Goal: Communication & Community: Answer question/provide support

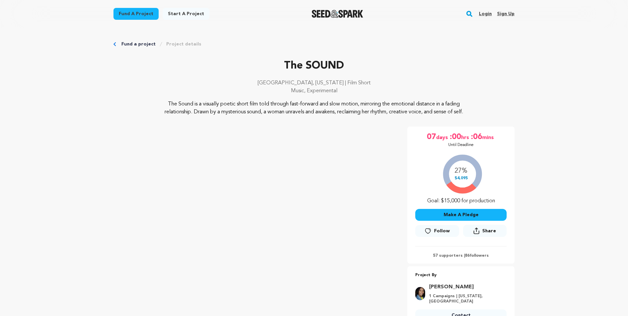
scroll to position [61, 0]
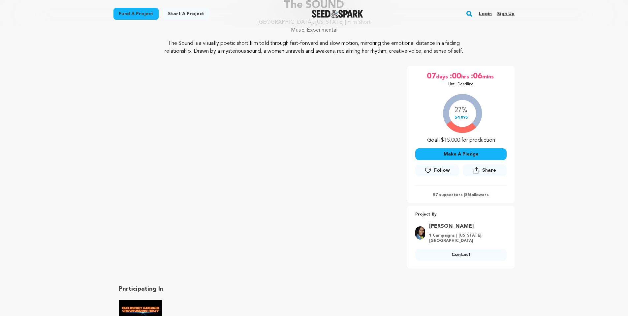
click at [483, 14] on link "Login" at bounding box center [485, 14] width 13 height 11
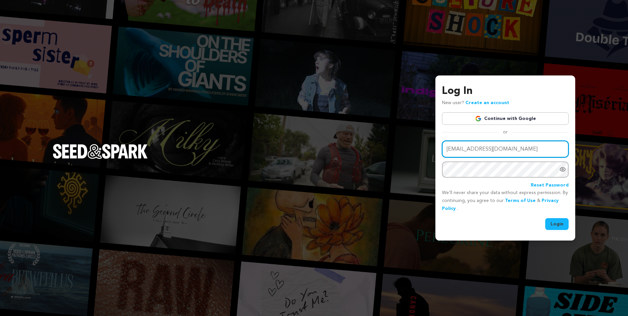
type input "zacselissenmusic@gmail.com"
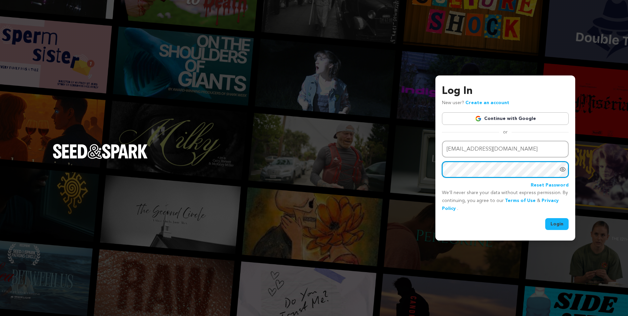
click at [557, 223] on button "Login" at bounding box center [556, 224] width 23 height 12
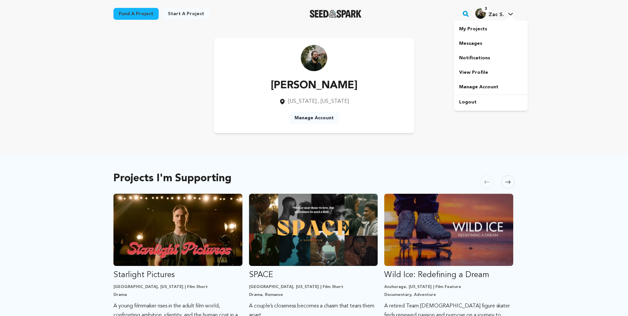
click at [512, 13] on icon at bounding box center [510, 14] width 5 height 3
click at [486, 45] on link "Messages" at bounding box center [491, 43] width 74 height 15
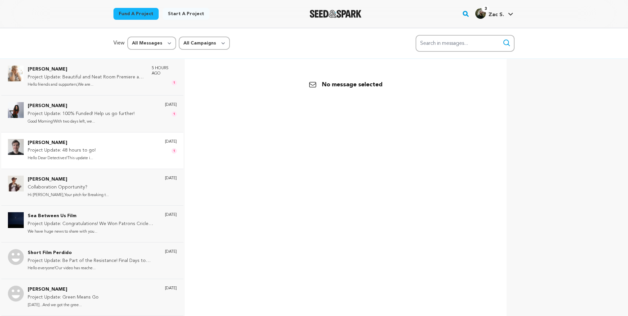
click at [147, 148] on div "Brendan Connelly Project Update: 48 hours to go! Hello Dear Detectives!This upd…" at bounding box center [102, 150] width 149 height 23
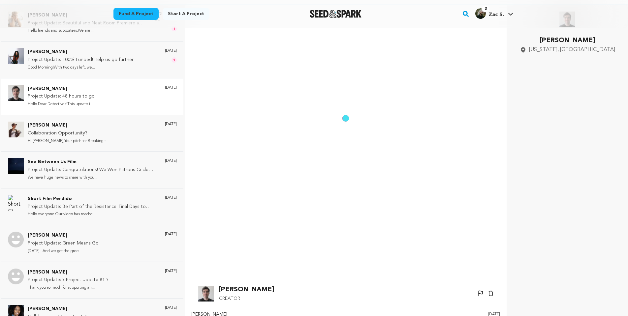
scroll to position [46, 0]
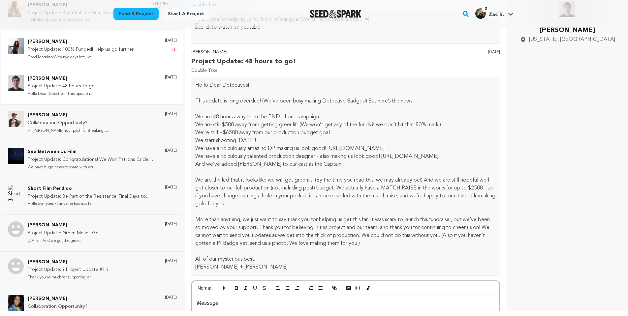
click at [121, 59] on p "Good Morning!With two days left, we..." at bounding box center [81, 58] width 107 height 8
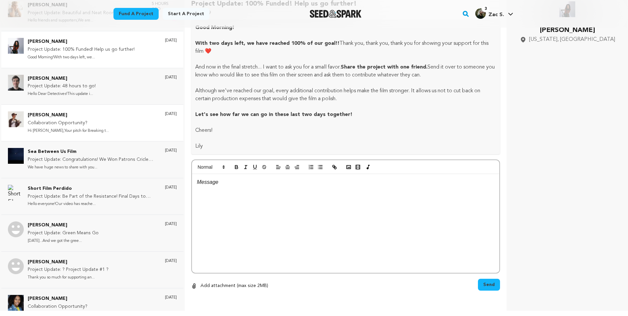
scroll to position [0, 0]
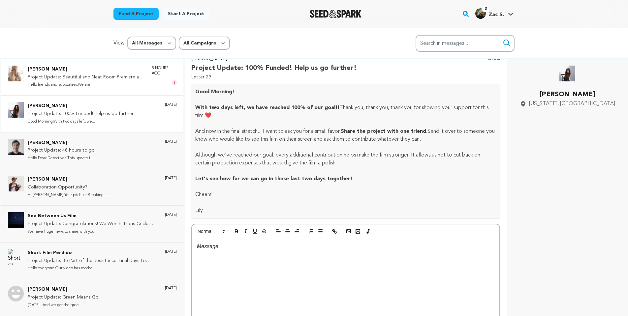
click at [106, 78] on p "Project Update: Beautiful and Neat Room Premiere at STFF!" at bounding box center [86, 78] width 117 height 8
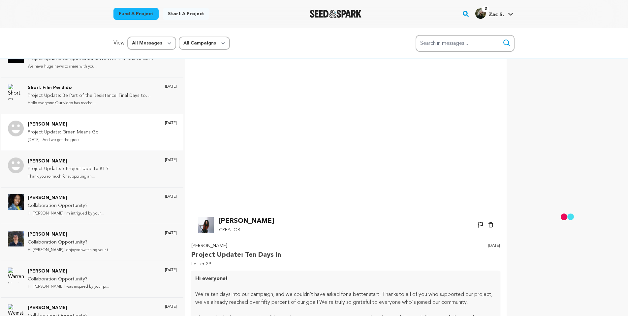
scroll to position [214, 0]
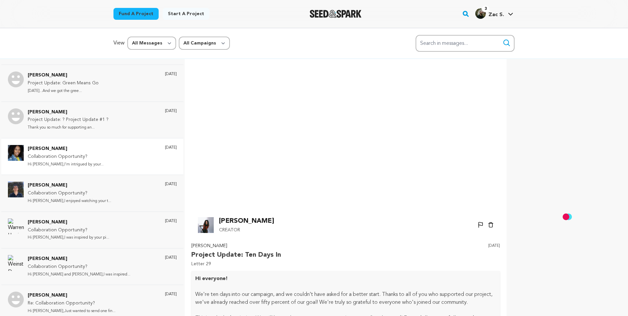
click at [93, 155] on div "Madeleine Wood Collaboration Opportunity? Hi Madeleine,I'm intrigued by your...…" at bounding box center [102, 156] width 149 height 23
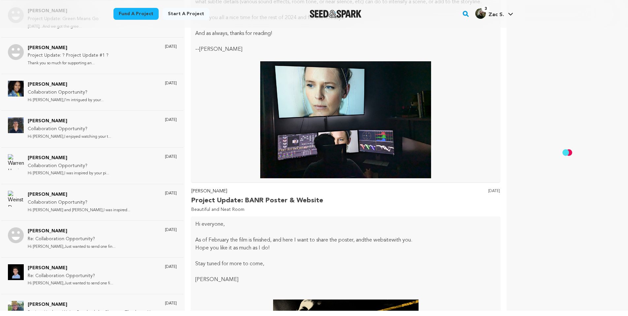
scroll to position [1150, 0]
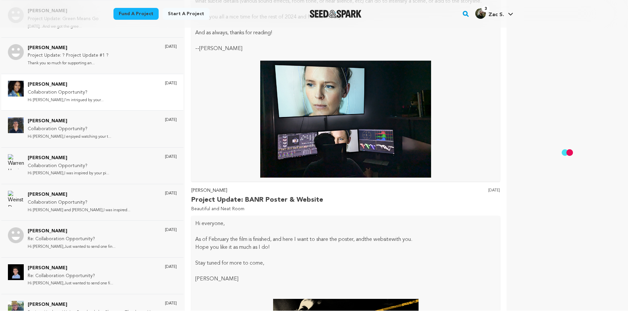
click at [62, 81] on p "Madeleine Wood" at bounding box center [66, 85] width 76 height 8
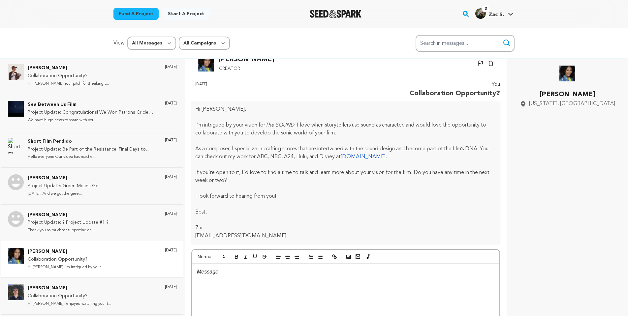
scroll to position [39, 0]
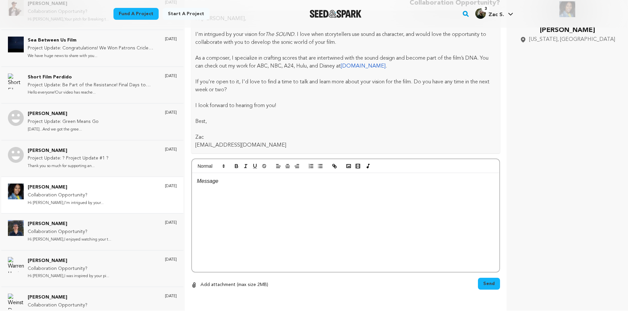
click at [241, 191] on div at bounding box center [345, 222] width 307 height 99
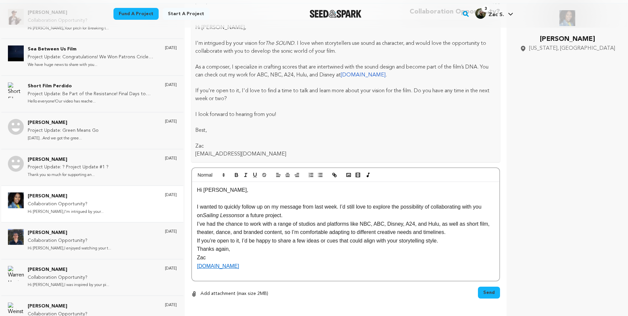
scroll to position [64, 0]
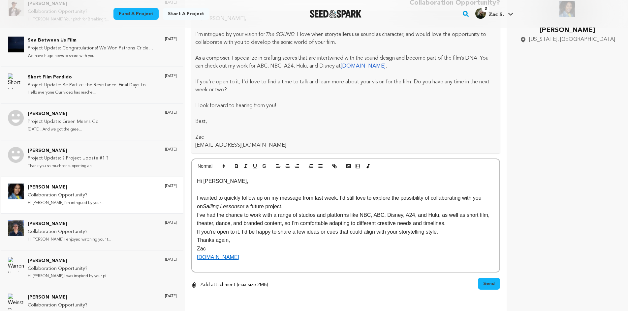
click at [240, 206] on em "Sailing Lessons" at bounding box center [221, 207] width 37 height 6
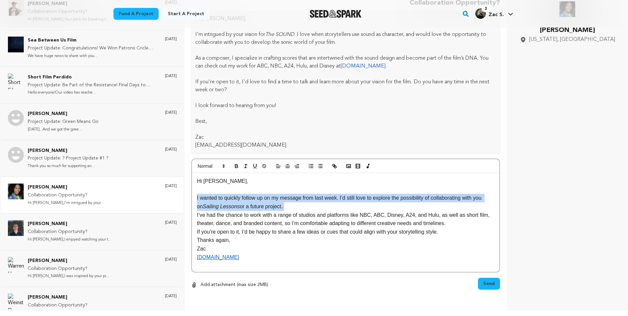
click at [240, 206] on em "Sailing Lessons" at bounding box center [221, 207] width 37 height 6
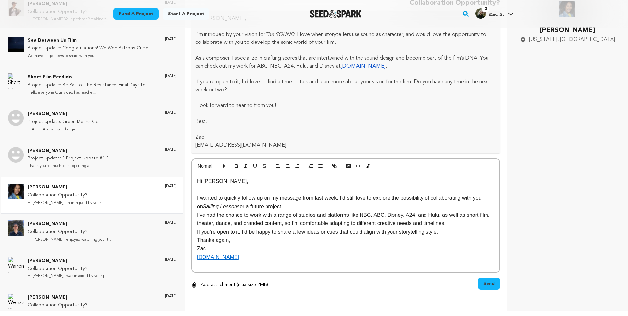
drag, startPoint x: 241, startPoint y: 206, endPoint x: 205, endPoint y: 208, distance: 35.7
click at [205, 208] on em "Sailing Lessons" at bounding box center [221, 207] width 37 height 6
click at [285, 206] on p "I wanted to quickly follow up on my message from last week. I’d still love to e…" at bounding box center [345, 202] width 297 height 17
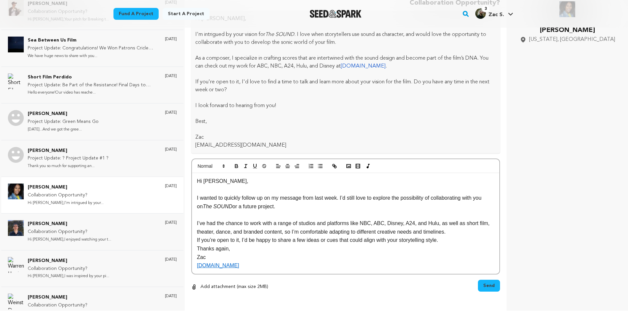
click at [461, 230] on p "I’ve had the chance to work with a range of studios and platforms like NBC, ABC…" at bounding box center [345, 227] width 297 height 17
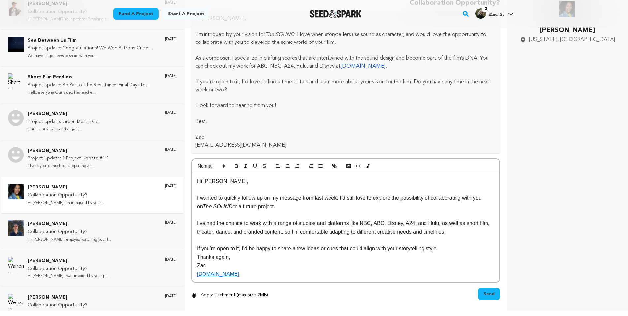
click at [448, 248] on p "If you’re open to it, I’d be happy to share a few ideas or cues that could alig…" at bounding box center [345, 249] width 297 height 9
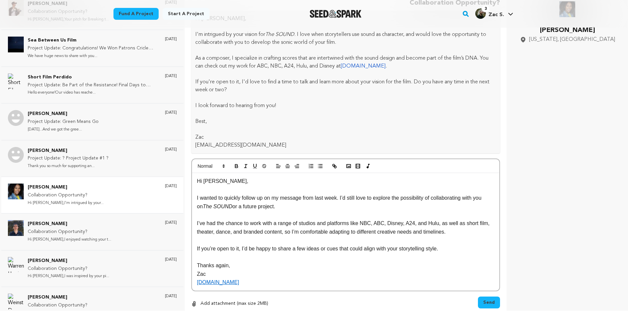
click at [237, 264] on p "Thanks again," at bounding box center [345, 266] width 297 height 9
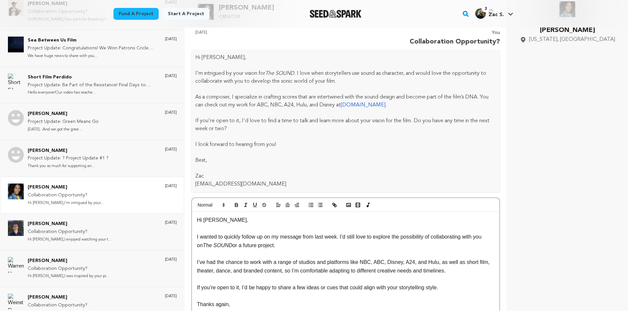
click at [343, 237] on p "I wanted to quickly follow up on my message from last week. I’d still love to e…" at bounding box center [345, 241] width 297 height 17
drag, startPoint x: 278, startPoint y: 247, endPoint x: 233, endPoint y: 244, distance: 44.9
click at [233, 244] on p "I wanted to quickly follow up on my message from last week. I’d still love to e…" at bounding box center [345, 241] width 297 height 17
click at [342, 236] on p "I wanted to quickly follow up on my message from last week. I’d still love to e…" at bounding box center [345, 241] width 297 height 17
click at [346, 236] on p "I wanted to quickly follow up on my message from last week. Your idea of using …" at bounding box center [345, 241] width 297 height 17
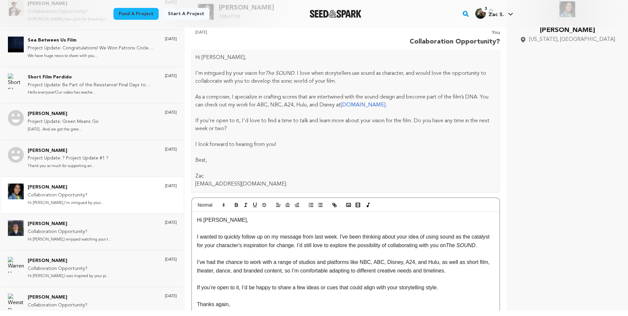
click at [446, 248] on em "The SOUND" at bounding box center [461, 246] width 30 height 6
drag, startPoint x: 215, startPoint y: 253, endPoint x: 468, endPoint y: 246, distance: 253.0
click at [468, 246] on p "I wanted to quickly follow up on my message from last week. I've been thinking …" at bounding box center [345, 241] width 297 height 17
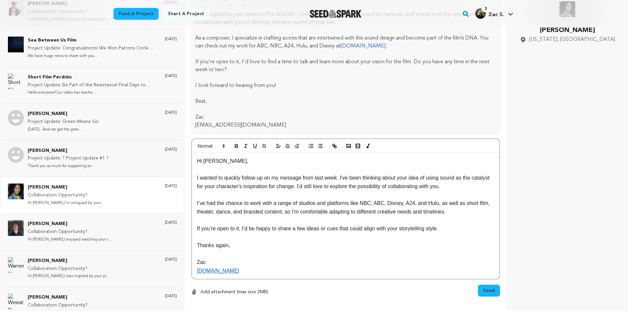
scroll to position [60, 0]
click at [318, 184] on p "I wanted to quickly follow up on my message from last week. I've been thinking …" at bounding box center [345, 180] width 297 height 17
click at [486, 286] on span "Send" at bounding box center [489, 289] width 12 height 7
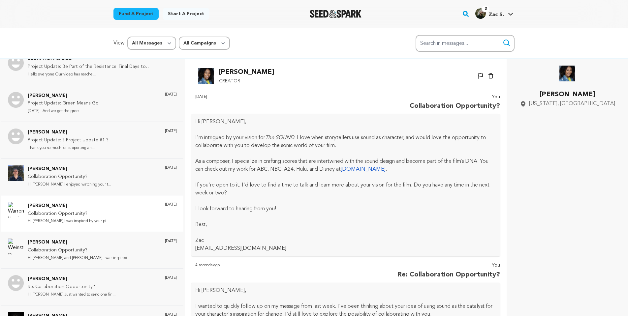
scroll to position [189, 0]
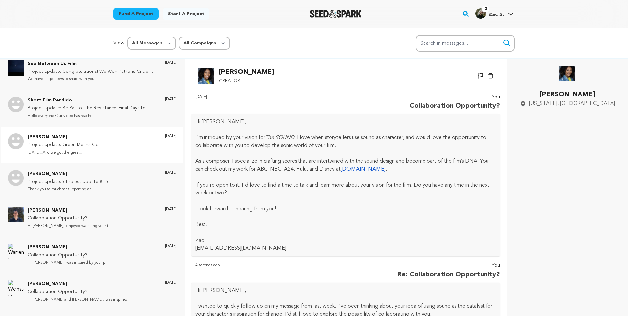
click at [90, 149] on p "30 Days Later...And we got the gree..." at bounding box center [63, 153] width 71 height 8
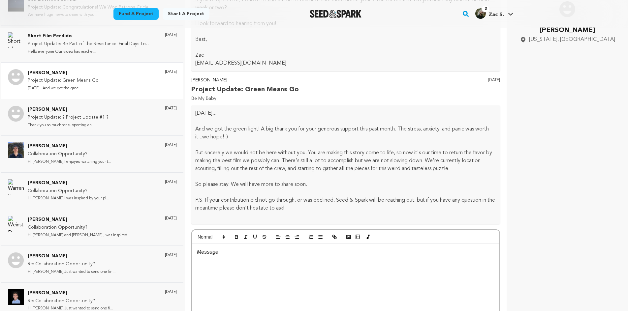
scroll to position [188, 0]
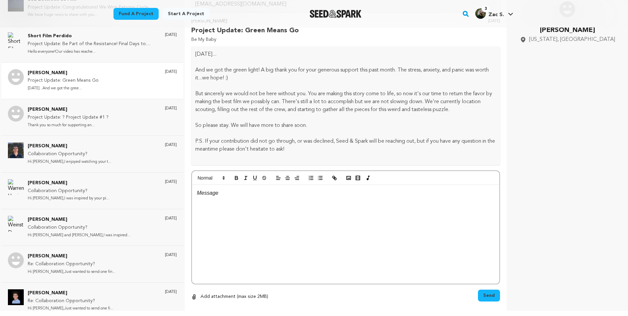
click at [250, 215] on div at bounding box center [345, 234] width 307 height 99
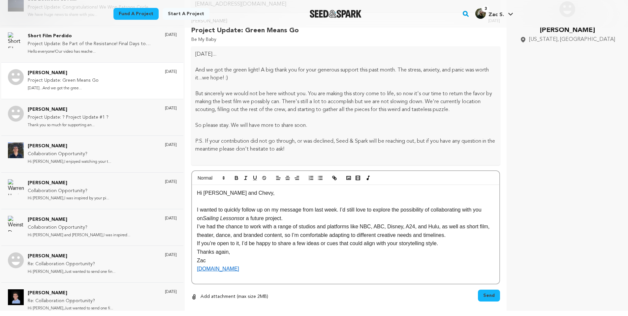
scroll to position [6, 0]
drag, startPoint x: 240, startPoint y: 223, endPoint x: 205, endPoint y: 224, distance: 35.3
click at [205, 221] on em "Sailing Lessons" at bounding box center [221, 219] width 37 height 6
click at [288, 223] on p "I wanted to quickly follow up on my message from last week. I’d still love to e…" at bounding box center [345, 214] width 297 height 17
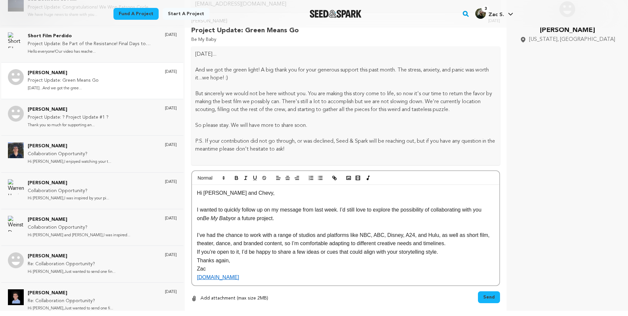
click at [467, 248] on p "I’ve had the chance to work with a range of studios and platforms like NBC, ABC…" at bounding box center [345, 239] width 297 height 17
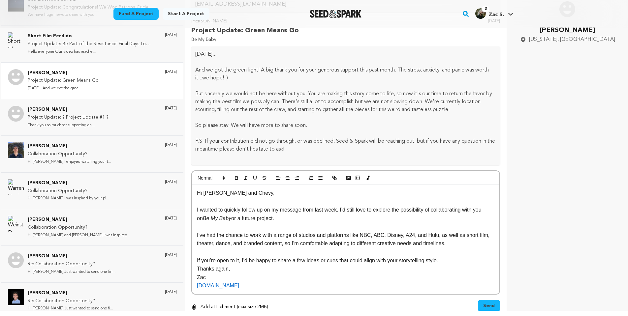
click at [445, 265] on p "If you’re open to it, I’d be happy to share a few ideas or cues that could alig…" at bounding box center [345, 261] width 297 height 9
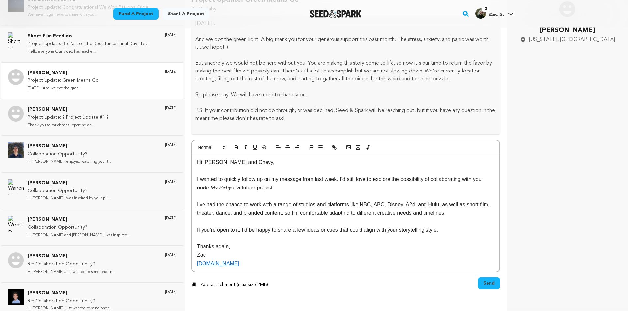
click at [230, 247] on p "Thanks again," at bounding box center [345, 247] width 297 height 9
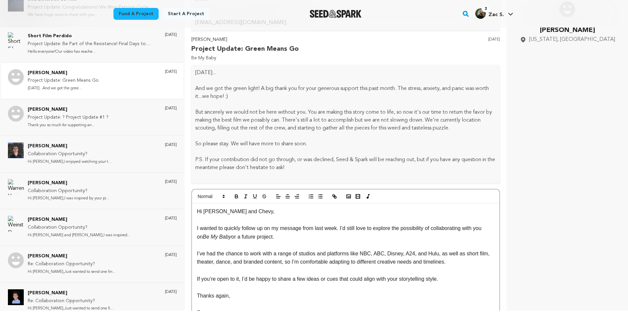
scroll to position [232, 0]
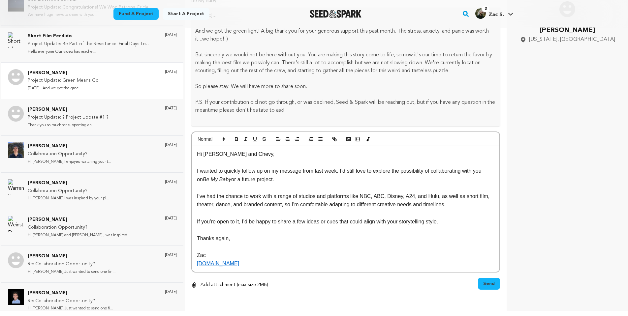
click at [491, 283] on span "Send" at bounding box center [489, 284] width 12 height 7
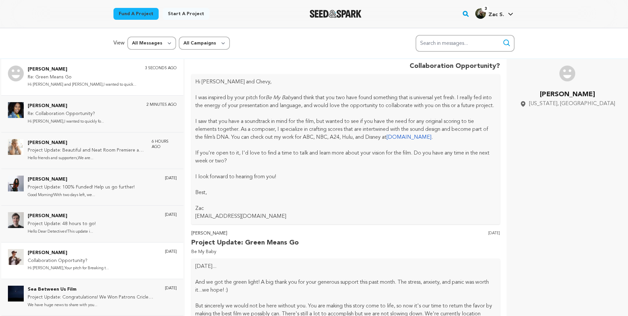
scroll to position [122, 0]
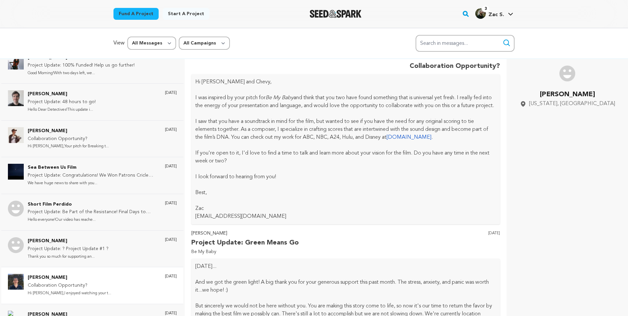
click at [97, 281] on div "Daniel Johnson Collaboration Opportunity? Hi Daniel,I enjoyed watching your t..…" at bounding box center [102, 285] width 149 height 23
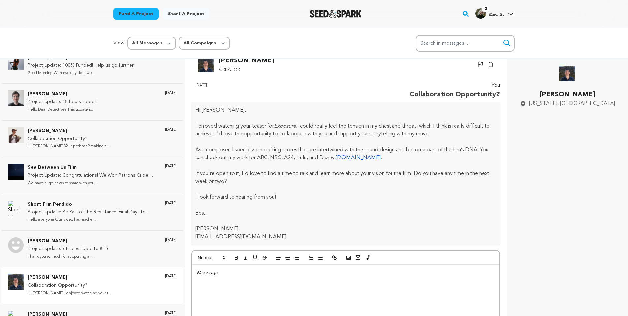
scroll to position [39, 0]
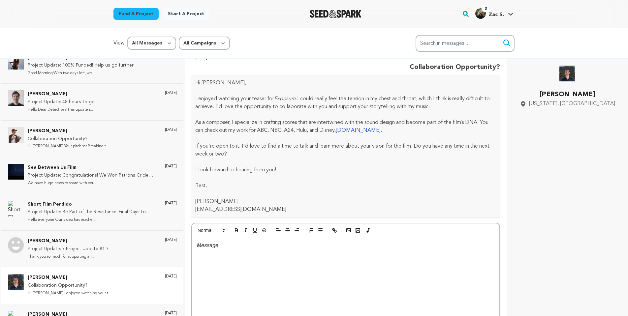
click at [222, 269] on div at bounding box center [345, 286] width 307 height 99
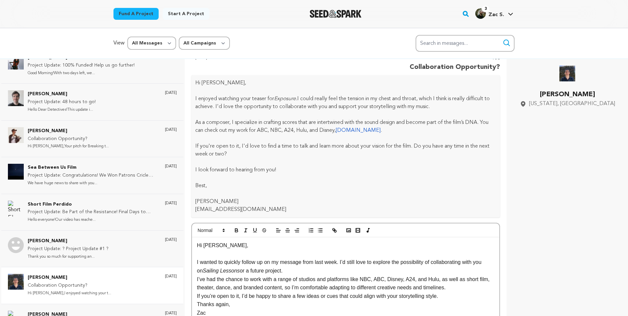
drag, startPoint x: 240, startPoint y: 270, endPoint x: 206, endPoint y: 272, distance: 34.7
click at [206, 272] on em "Sailing Lessons" at bounding box center [221, 271] width 37 height 6
click at [470, 286] on p "I’ve had the chance to work with a range of studios and platforms like NBC, ABC…" at bounding box center [345, 283] width 297 height 17
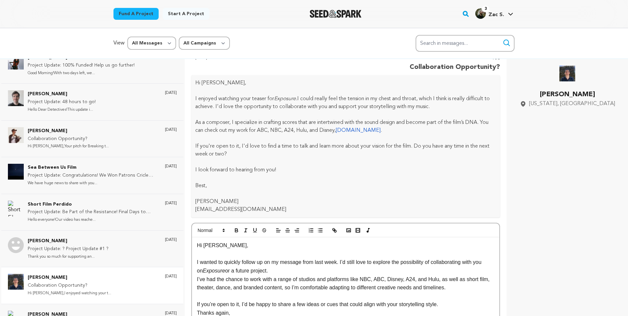
scroll to position [58, 0]
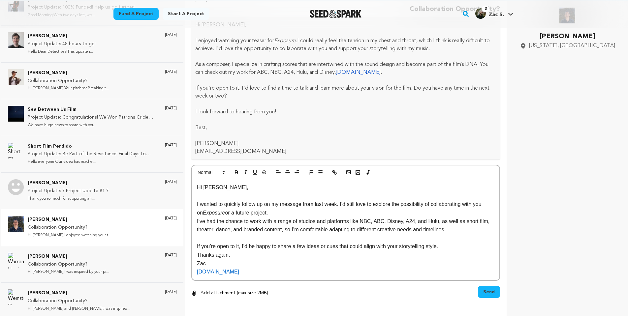
click at [455, 245] on p "If you’re open to it, I’d be happy to share a few ideas or cues that could alig…" at bounding box center [345, 246] width 297 height 9
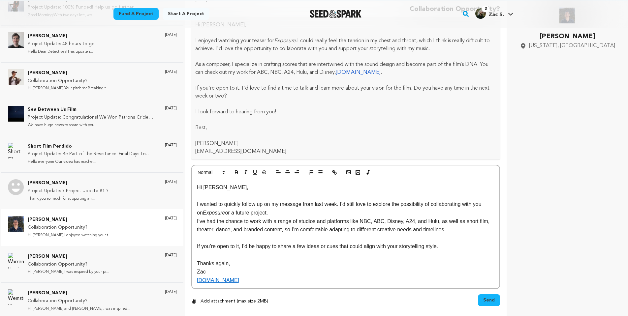
click at [312, 268] on p "Zac" at bounding box center [345, 272] width 297 height 9
click at [311, 262] on p "Thanks again," at bounding box center [345, 264] width 297 height 9
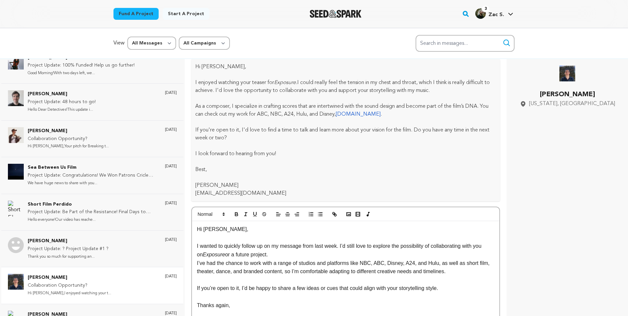
scroll to position [64, 0]
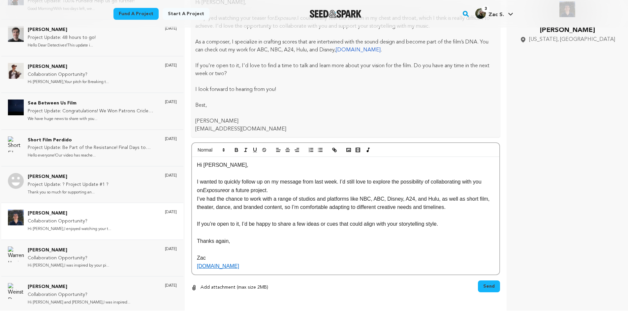
click at [300, 188] on p "I wanted to quickly follow up on my message from last week. I’d still love to e…" at bounding box center [345, 186] width 297 height 17
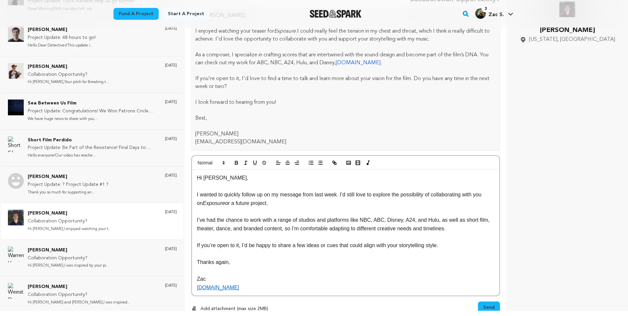
scroll to position [62, 0]
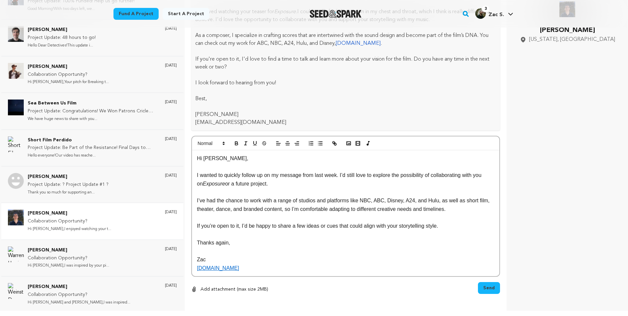
click at [490, 285] on span "Send" at bounding box center [489, 288] width 12 height 7
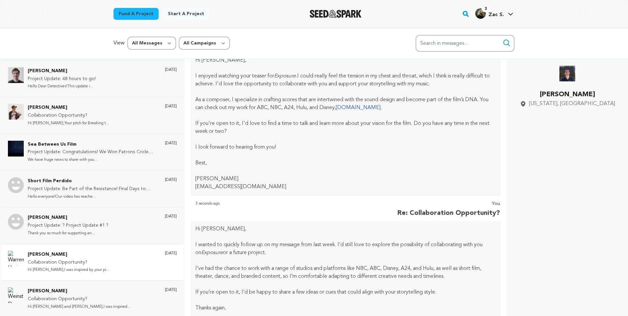
scroll to position [195, 0]
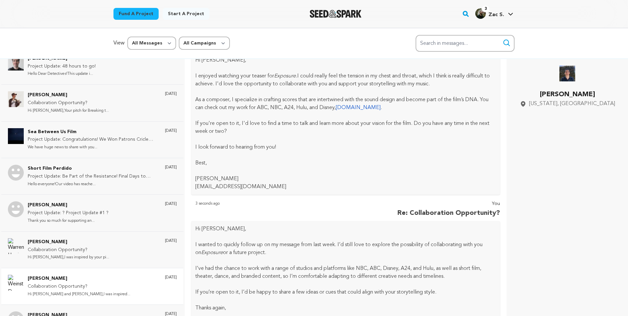
click at [97, 275] on div "Weinstein Dara Collaboration Opportunity? Hi Dara and Caitlyn,I was inspired...…" at bounding box center [102, 286] width 149 height 23
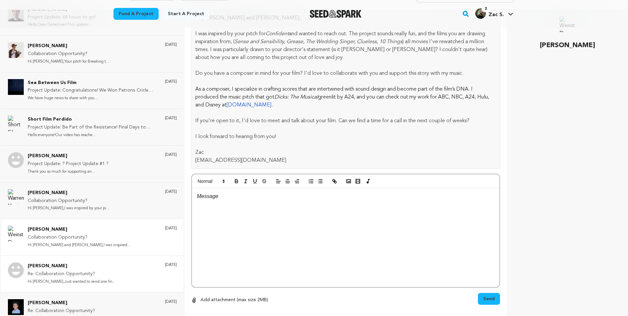
scroll to position [64, 0]
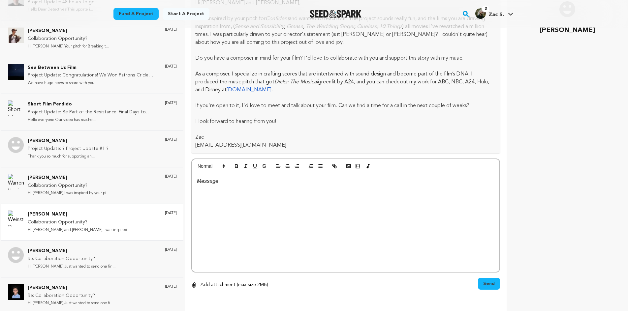
click at [237, 186] on div at bounding box center [345, 222] width 307 height 99
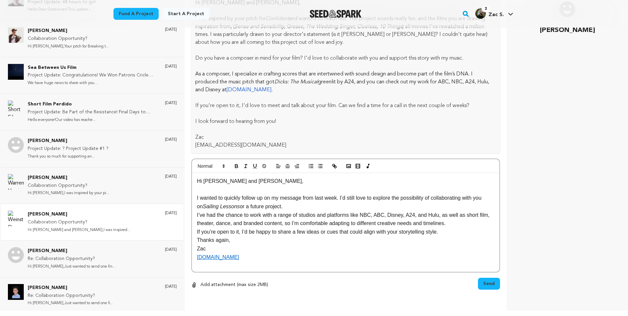
drag, startPoint x: 240, startPoint y: 206, endPoint x: 206, endPoint y: 208, distance: 34.0
click at [206, 208] on em "Sailing Lessons" at bounding box center [221, 207] width 37 height 6
click at [278, 204] on p "I wanted to quickly follow up on my message from last week. I’d still love to e…" at bounding box center [345, 202] width 297 height 17
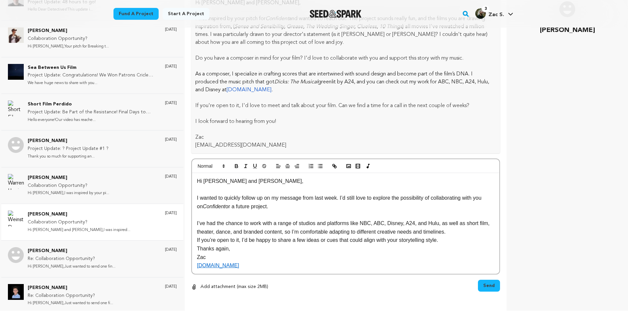
click at [467, 230] on p "I’ve had the chance to work with a range of studios and platforms like NBC, ABC…" at bounding box center [345, 227] width 297 height 17
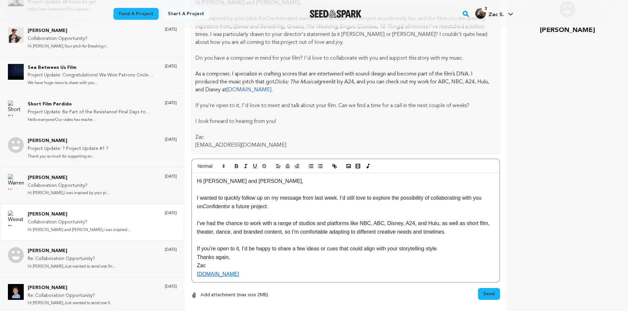
click at [456, 249] on p "If you’re open to it, I’d be happy to share a few ideas or cues that could alig…" at bounding box center [345, 249] width 297 height 9
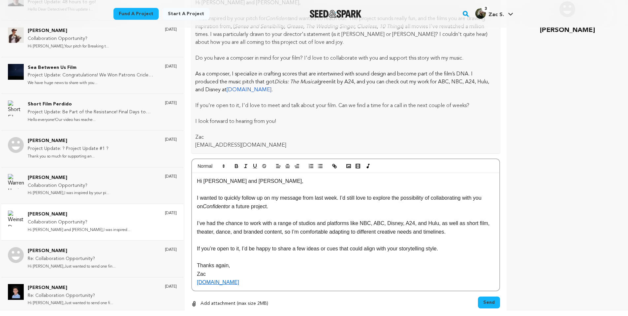
click at [414, 270] on p "Zac" at bounding box center [345, 274] width 297 height 9
click at [413, 266] on p "Thanks again," at bounding box center [345, 266] width 297 height 9
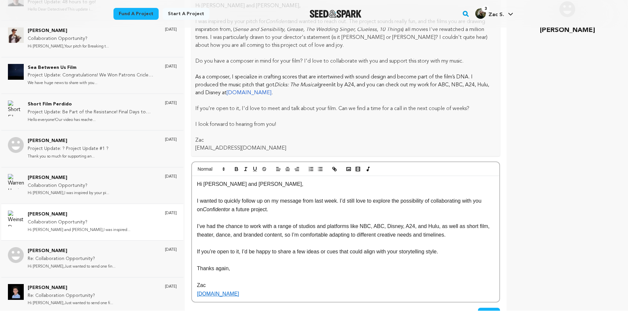
scroll to position [79, 0]
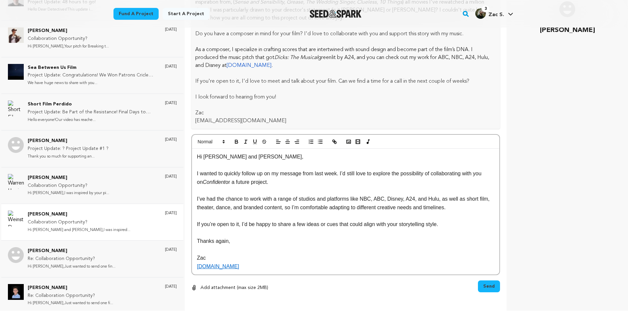
click at [493, 283] on span "Send" at bounding box center [489, 286] width 12 height 7
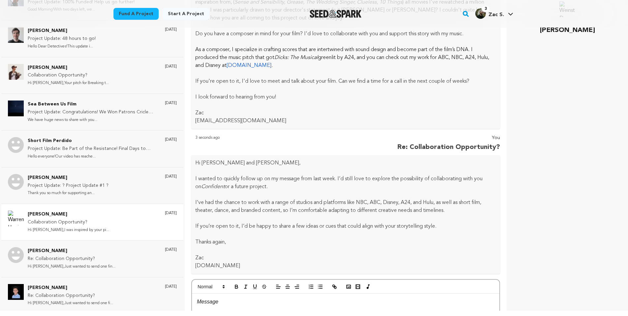
click at [77, 219] on p "Collaboration Opportunity?" at bounding box center [68, 223] width 81 height 8
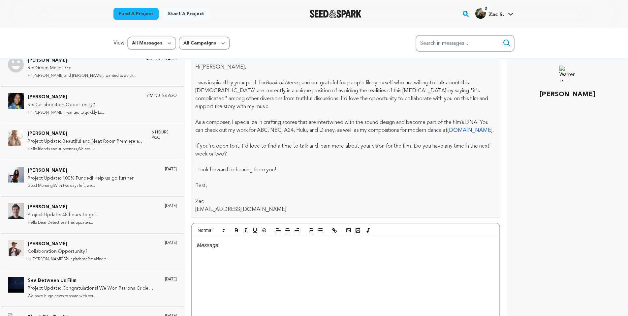
scroll to position [48, 0]
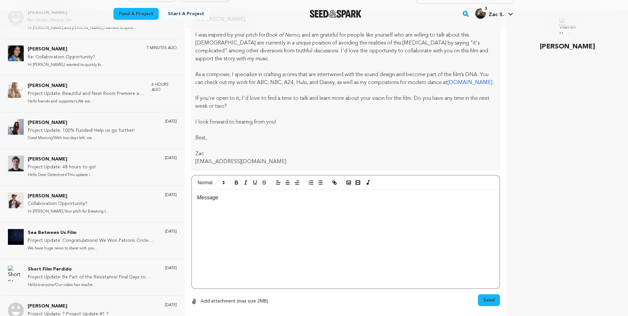
click at [235, 206] on div at bounding box center [345, 239] width 307 height 99
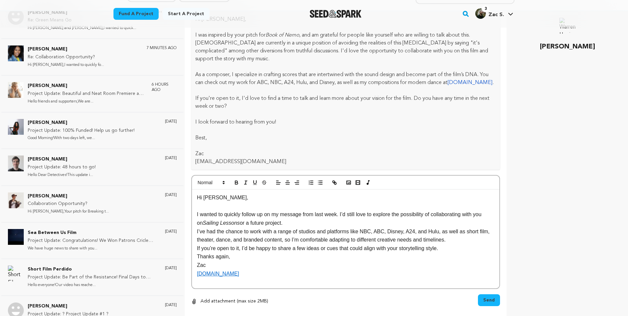
scroll to position [6, 0]
click at [315, 220] on p "I wanted to quickly follow up on my message from last week. I’d still love to e…" at bounding box center [345, 218] width 297 height 17
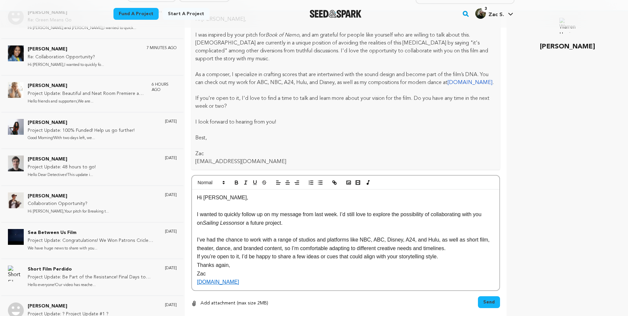
click at [457, 248] on p "I’ve had the chance to work with a range of studios and platforms like NBC, ABC…" at bounding box center [345, 244] width 297 height 17
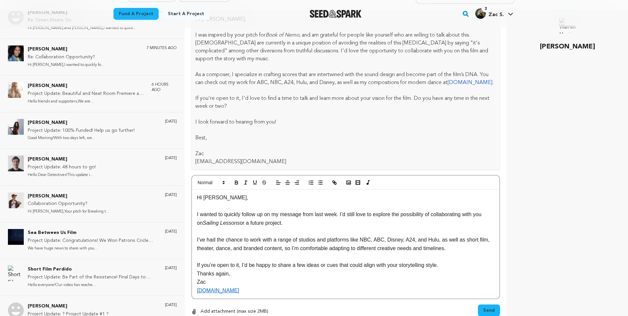
click at [453, 264] on p "If you’re open to it, I’d be happy to share a few ideas or cues that could alig…" at bounding box center [345, 265] width 297 height 9
drag, startPoint x: 240, startPoint y: 224, endPoint x: 206, endPoint y: 225, distance: 34.6
click at [206, 225] on em "Sailing Lessons" at bounding box center [221, 223] width 37 height 6
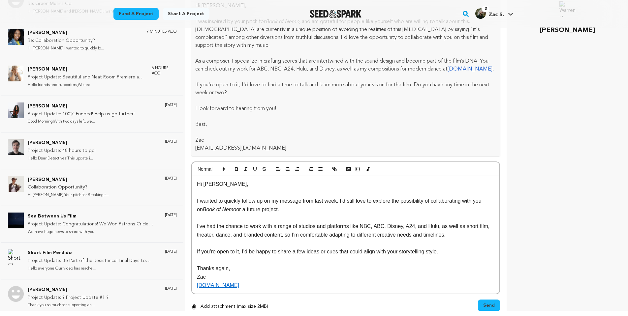
scroll to position [71, 0]
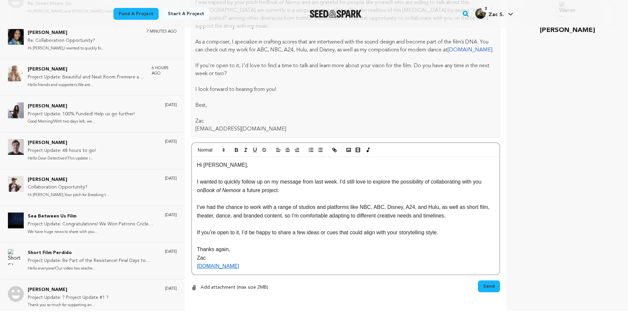
click at [371, 247] on p "Thanks again," at bounding box center [345, 249] width 297 height 9
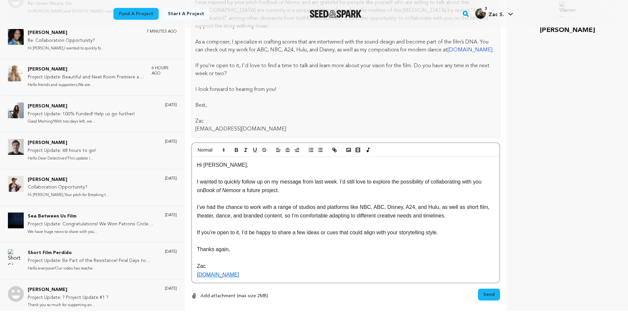
click at [484, 294] on span "Send" at bounding box center [489, 295] width 12 height 7
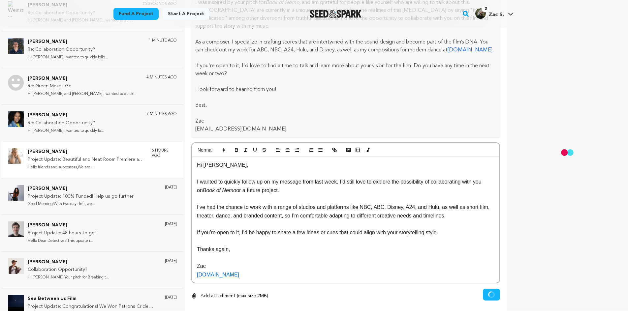
scroll to position [0, 0]
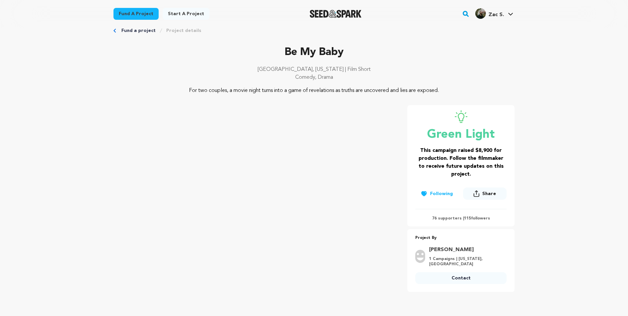
scroll to position [126, 0]
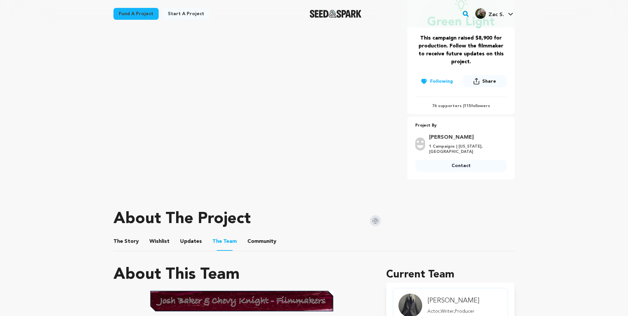
click at [447, 167] on link "Contact" at bounding box center [460, 166] width 91 height 12
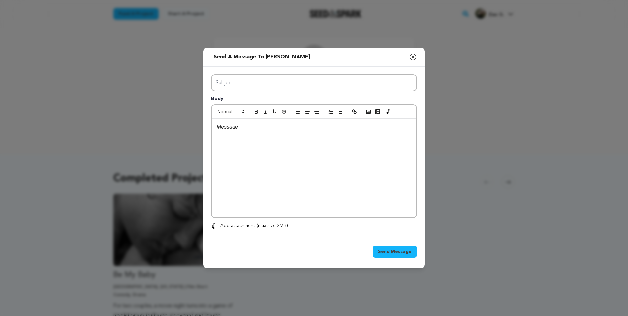
click at [414, 57] on icon "button" at bounding box center [413, 57] width 8 height 8
